Goal: Information Seeking & Learning: Understand process/instructions

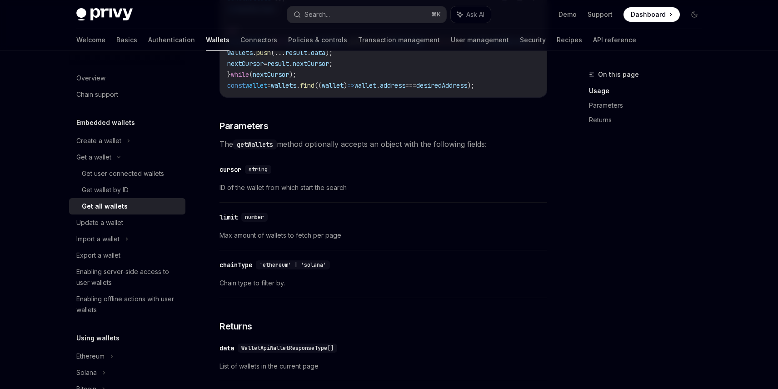
scroll to position [291, 0]
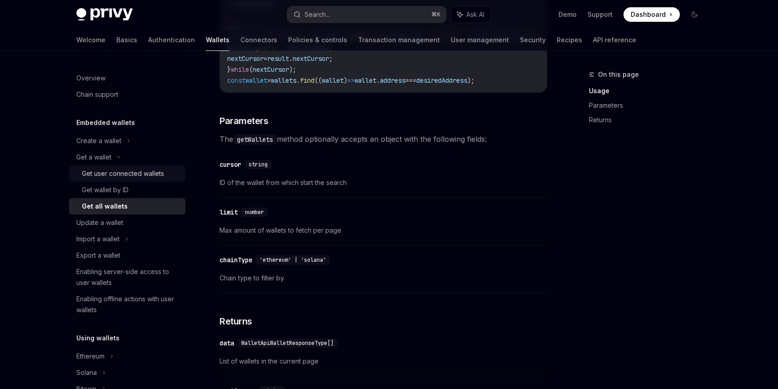
click at [130, 169] on div "Get user connected wallets" at bounding box center [123, 173] width 82 height 11
type textarea "*"
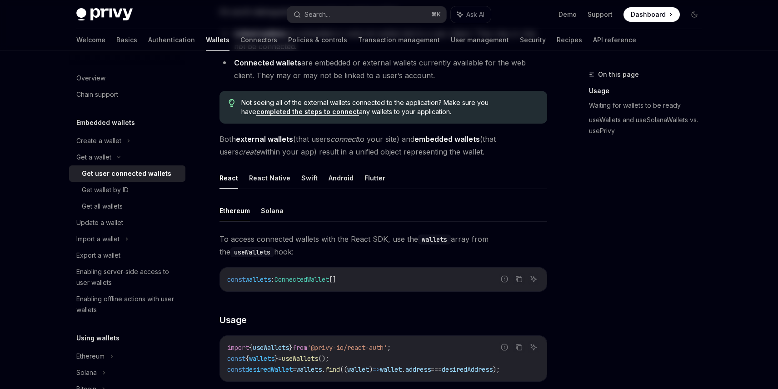
scroll to position [235, 0]
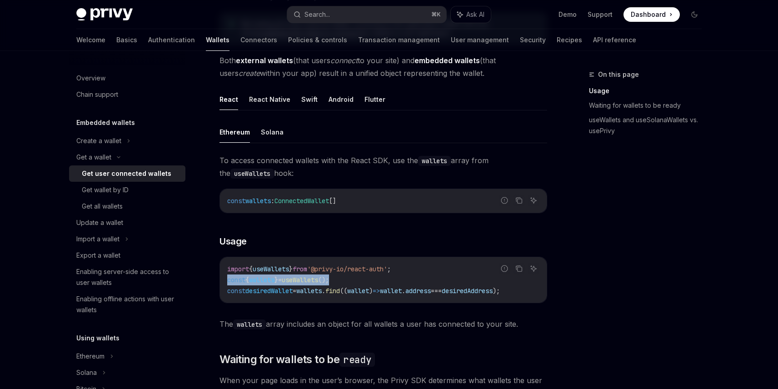
drag, startPoint x: 367, startPoint y: 279, endPoint x: 227, endPoint y: 279, distance: 139.5
click at [227, 279] on code "import { useWallets } from '@privy-io/react-auth' ; const { wallets } = useWall…" at bounding box center [383, 280] width 312 height 33
copy span "const { wallets } = useWallets ();"
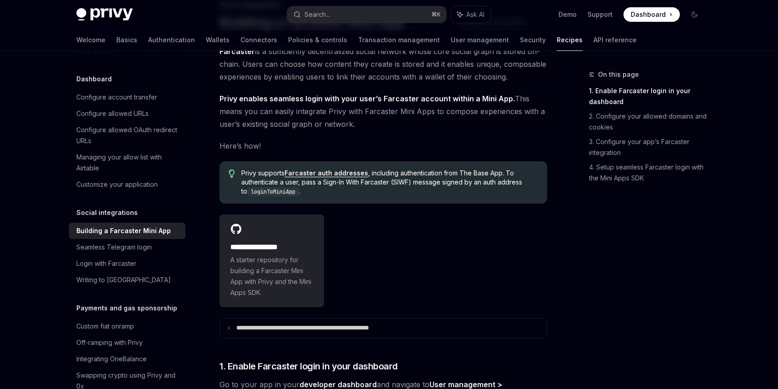
scroll to position [154, 0]
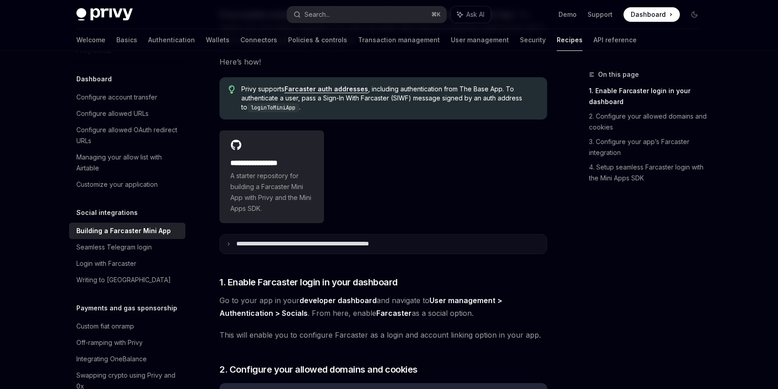
click at [254, 244] on p "**********" at bounding box center [329, 244] width 186 height 8
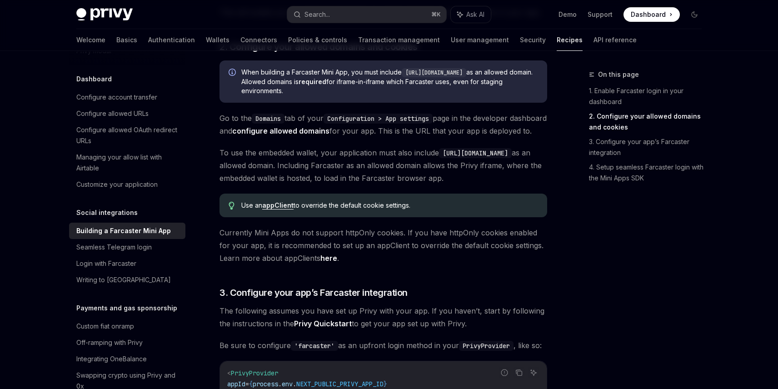
scroll to position [558, 0]
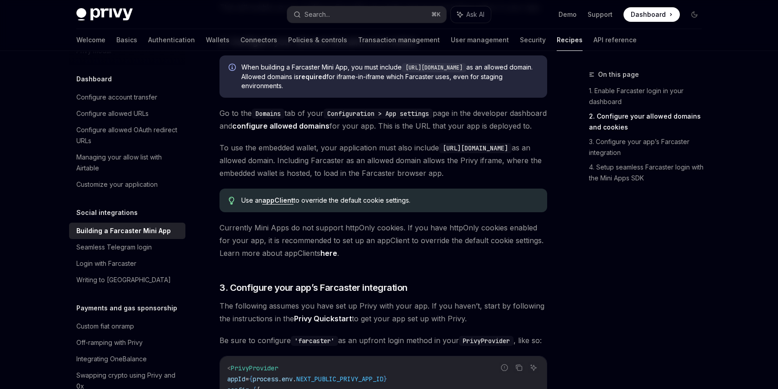
click at [278, 204] on link "appClient" at bounding box center [277, 200] width 31 height 8
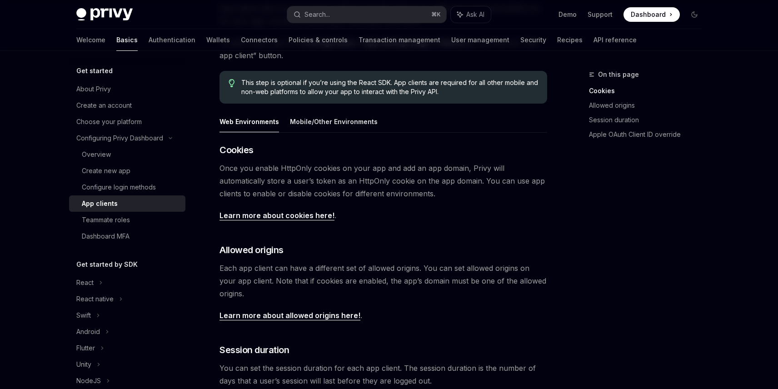
scroll to position [119, 0]
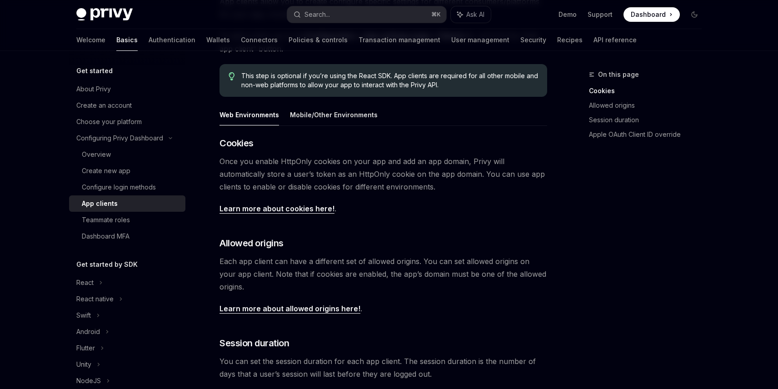
click at [284, 211] on link "Learn more about cookies here!" at bounding box center [276, 209] width 115 height 10
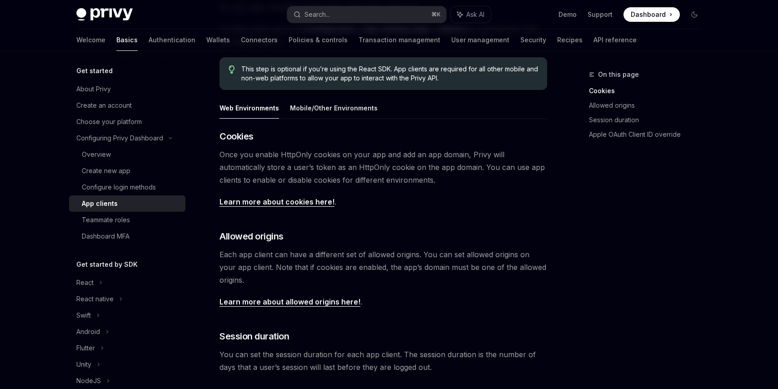
scroll to position [119, 0]
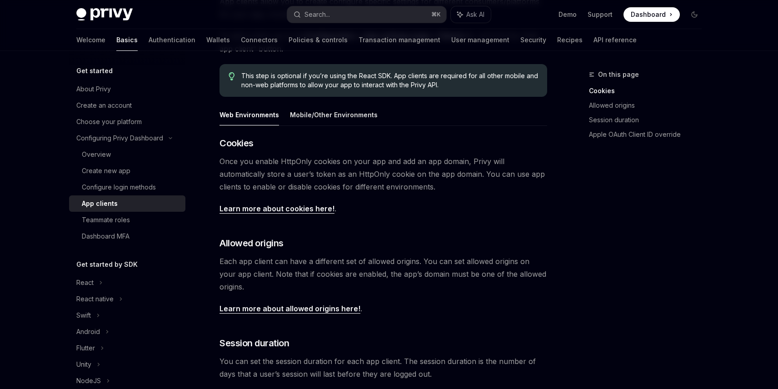
type textarea "*"
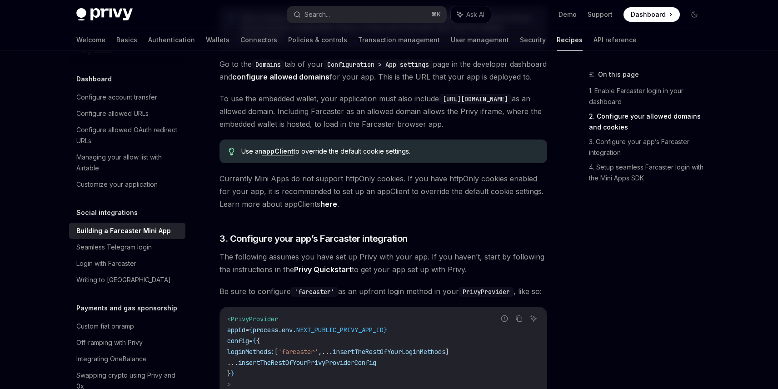
scroll to position [532, 0]
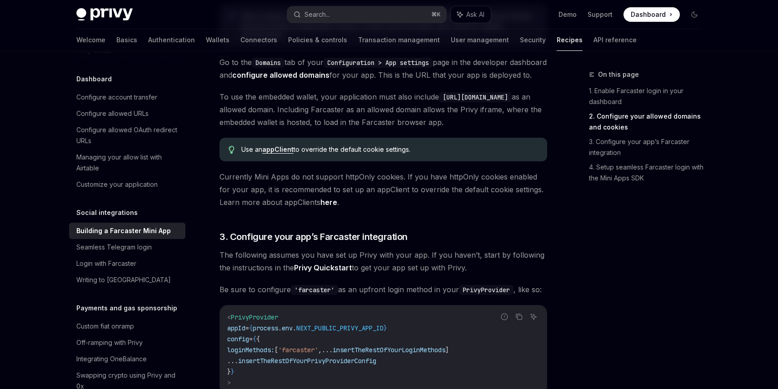
click at [331, 207] on link "here" at bounding box center [328, 203] width 17 height 10
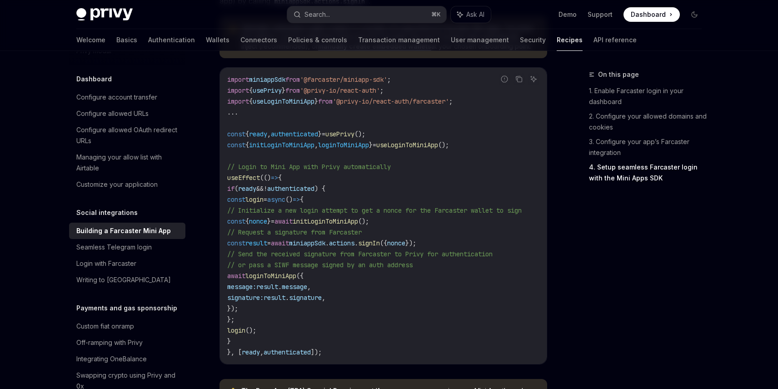
scroll to position [1158, 0]
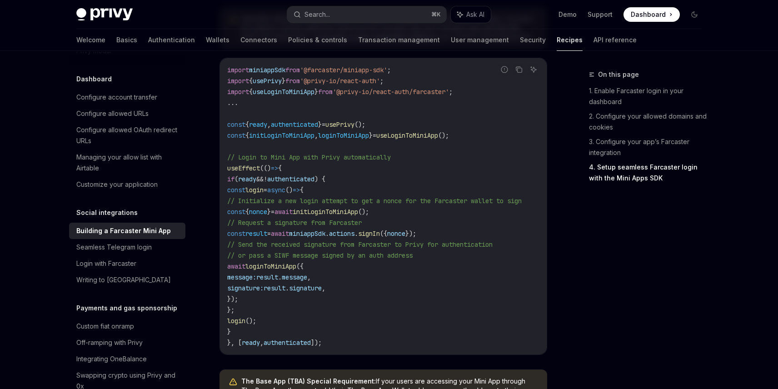
click at [420, 139] on span "useLoginToMiniApp" at bounding box center [407, 135] width 62 height 8
copy span "useLoginToMiniApp"
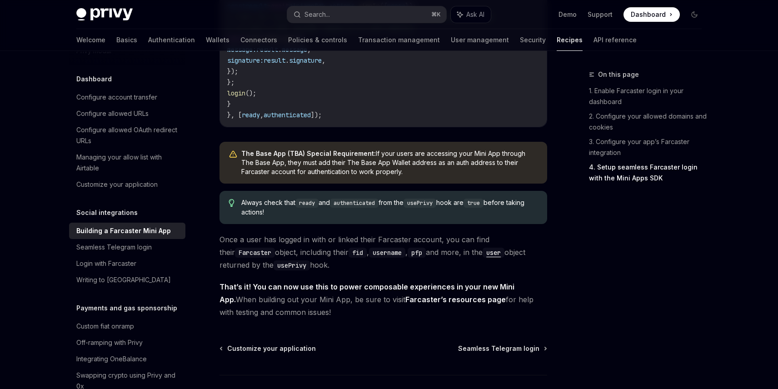
scroll to position [1487, 0]
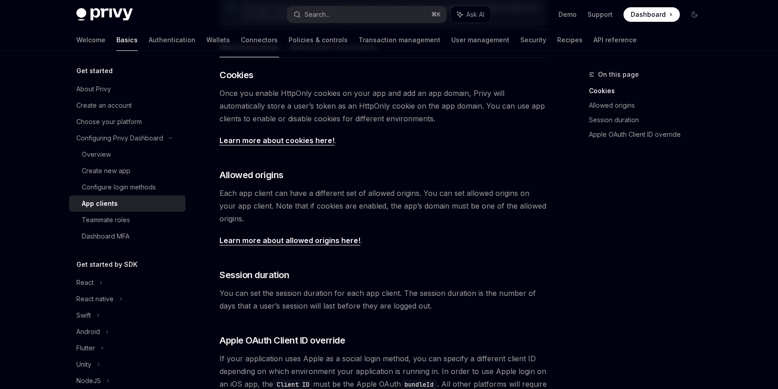
scroll to position [174, 0]
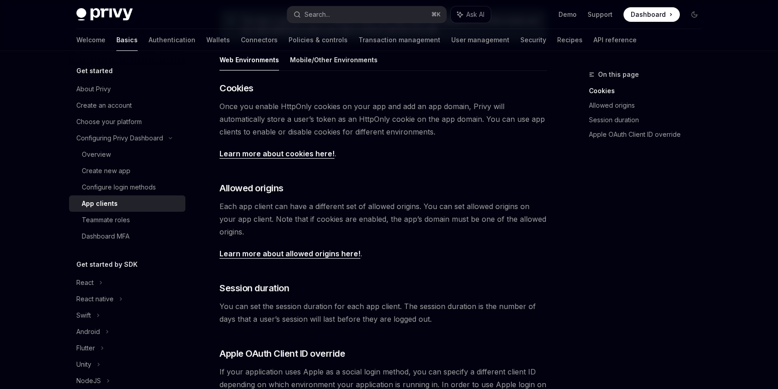
click at [310, 150] on link "Learn more about cookies here!" at bounding box center [276, 154] width 115 height 10
type textarea "*"
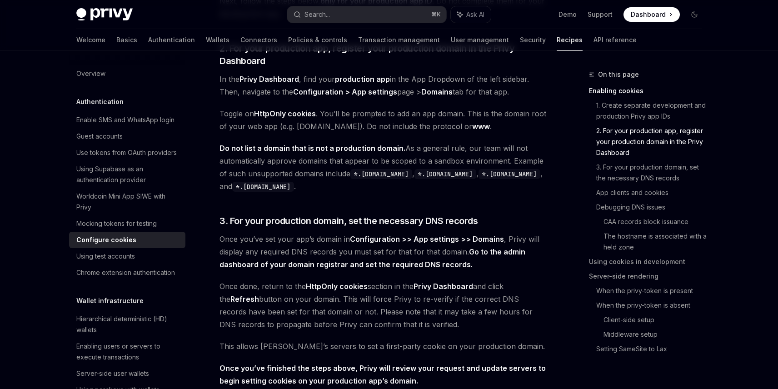
scroll to position [610, 0]
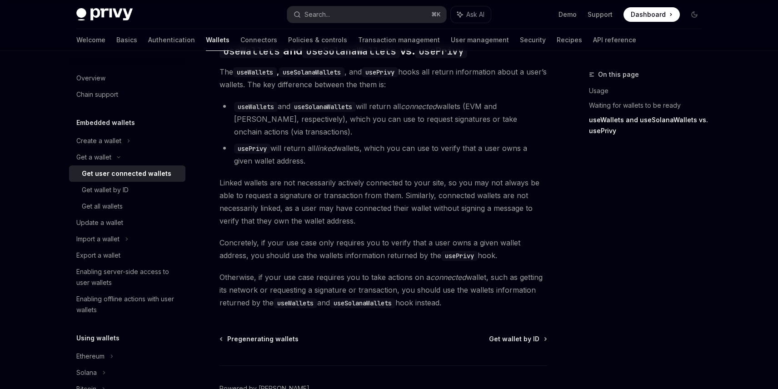
scroll to position [827, 0]
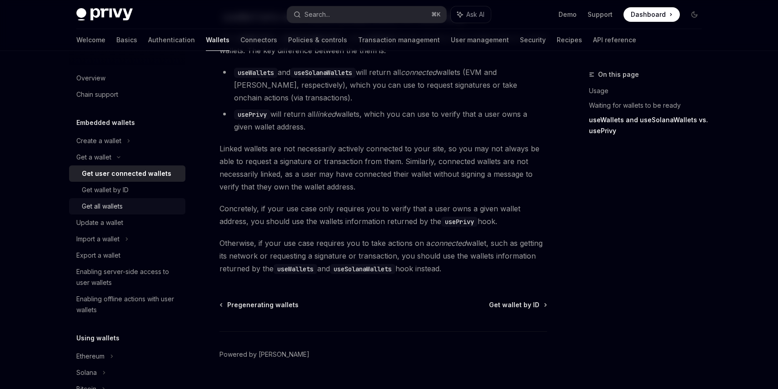
click at [99, 204] on div "Get all wallets" at bounding box center [102, 206] width 41 height 11
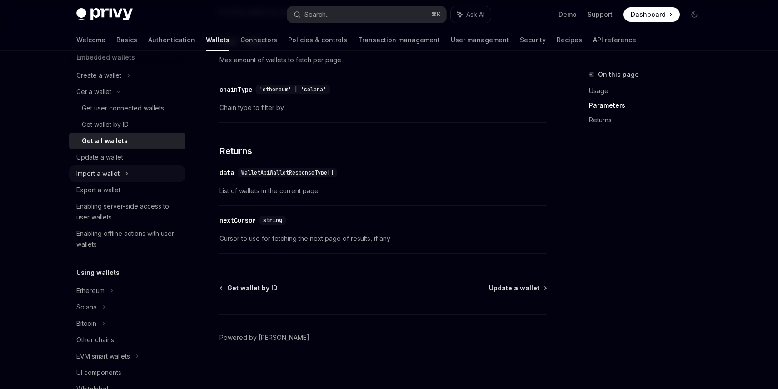
scroll to position [83, 0]
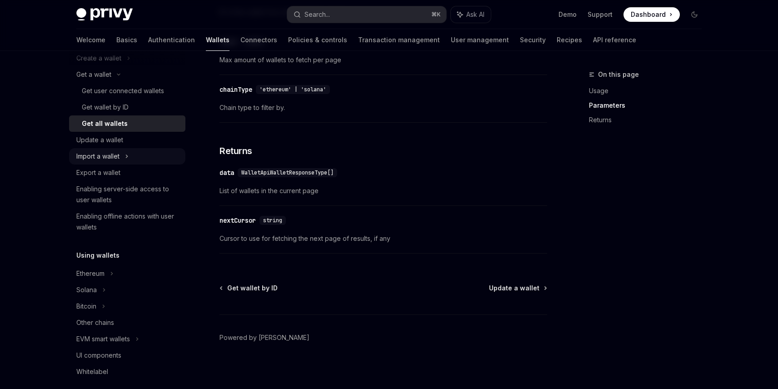
click at [110, 159] on div "Import a wallet" at bounding box center [97, 156] width 43 height 11
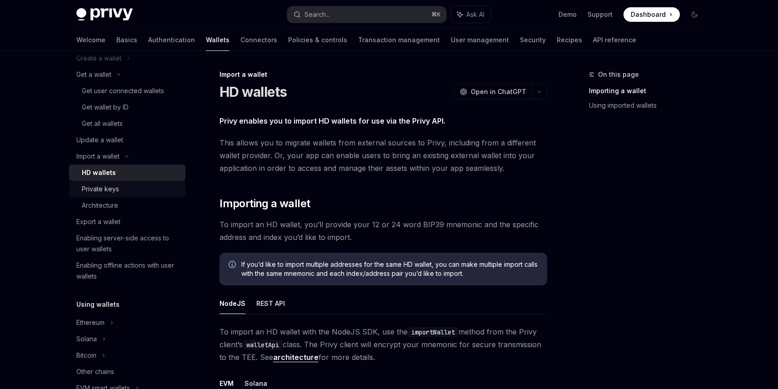
click at [107, 189] on div "Private keys" at bounding box center [100, 189] width 37 height 11
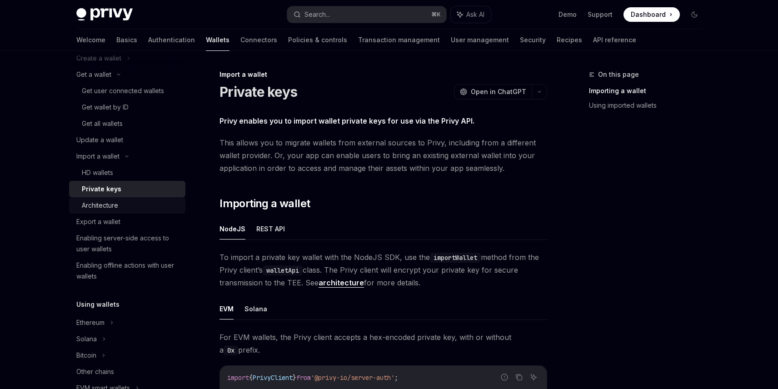
click at [107, 208] on div "Architecture" at bounding box center [100, 205] width 36 height 11
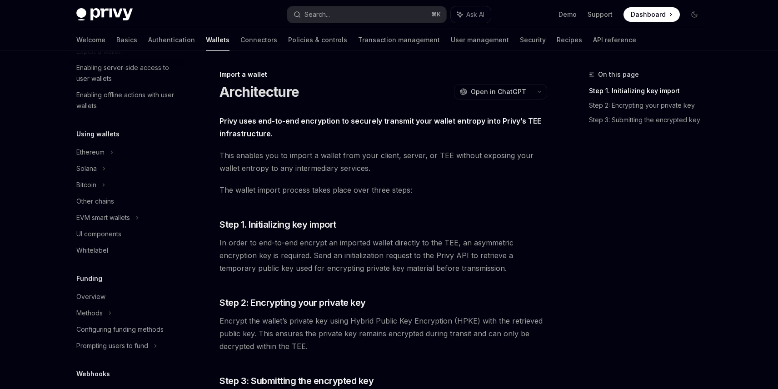
scroll to position [312, 0]
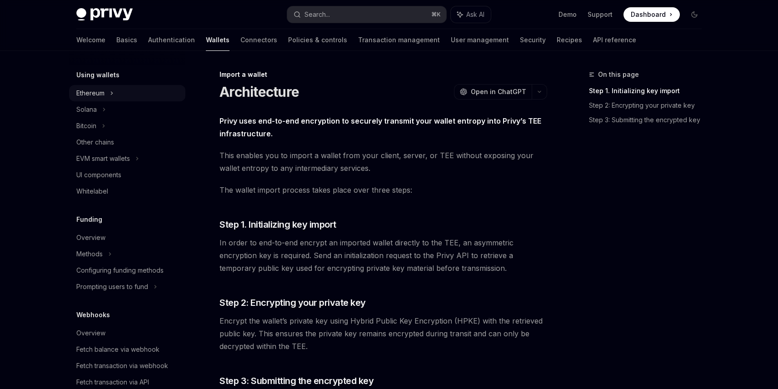
click at [100, 91] on div "Ethereum" at bounding box center [90, 93] width 28 height 11
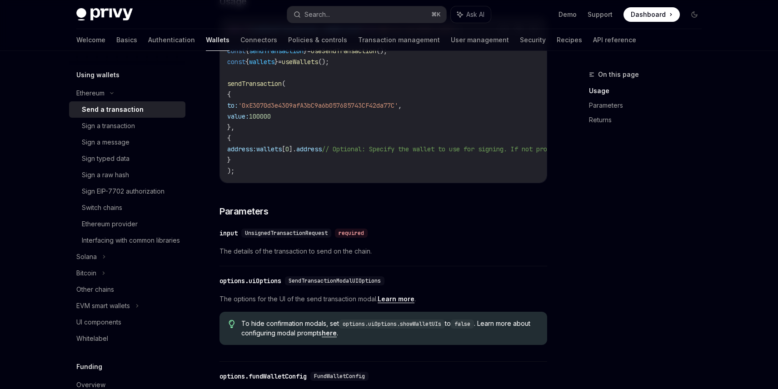
scroll to position [234, 0]
click at [138, 122] on div "Sign a transaction" at bounding box center [131, 125] width 98 height 11
type textarea "*"
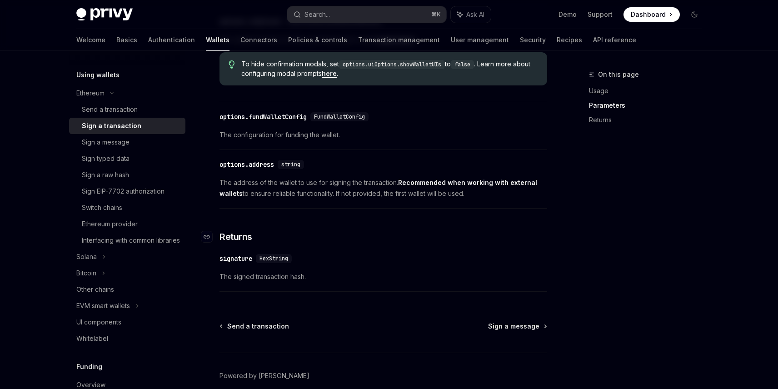
scroll to position [370, 0]
